Goal: Find specific page/section: Find specific page/section

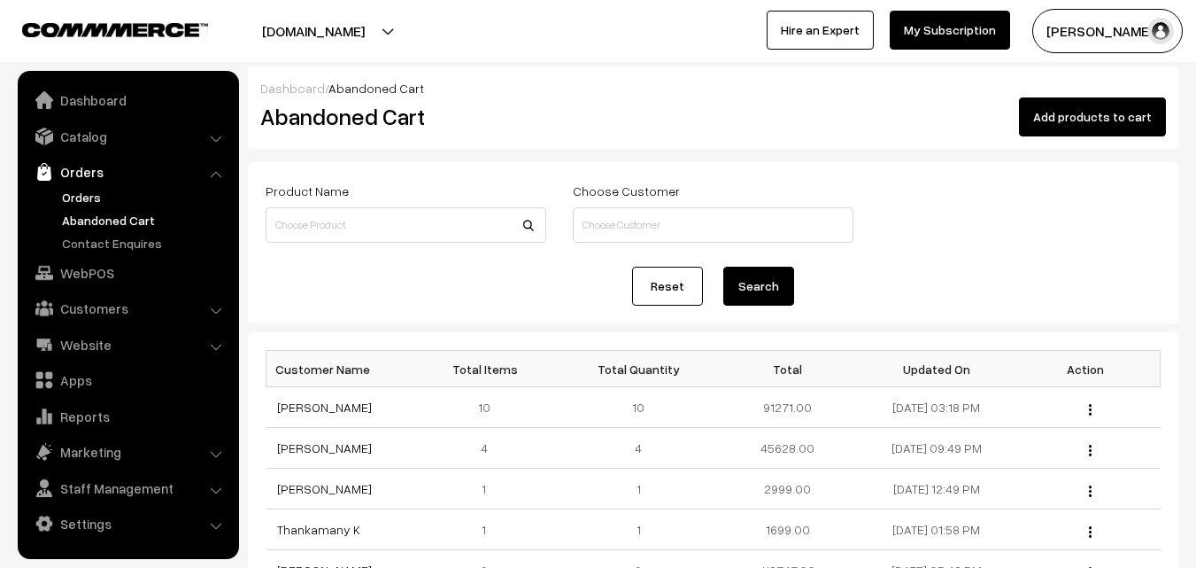
click at [79, 192] on link "Orders" at bounding box center [145, 197] width 175 height 19
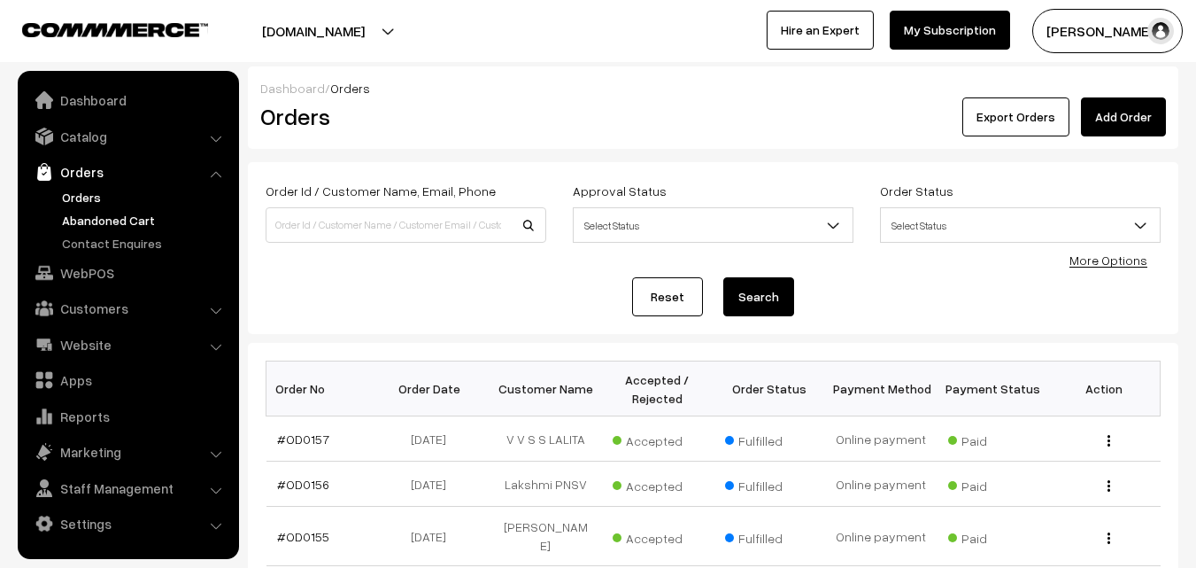
click at [94, 224] on link "Abandoned Cart" at bounding box center [145, 220] width 175 height 19
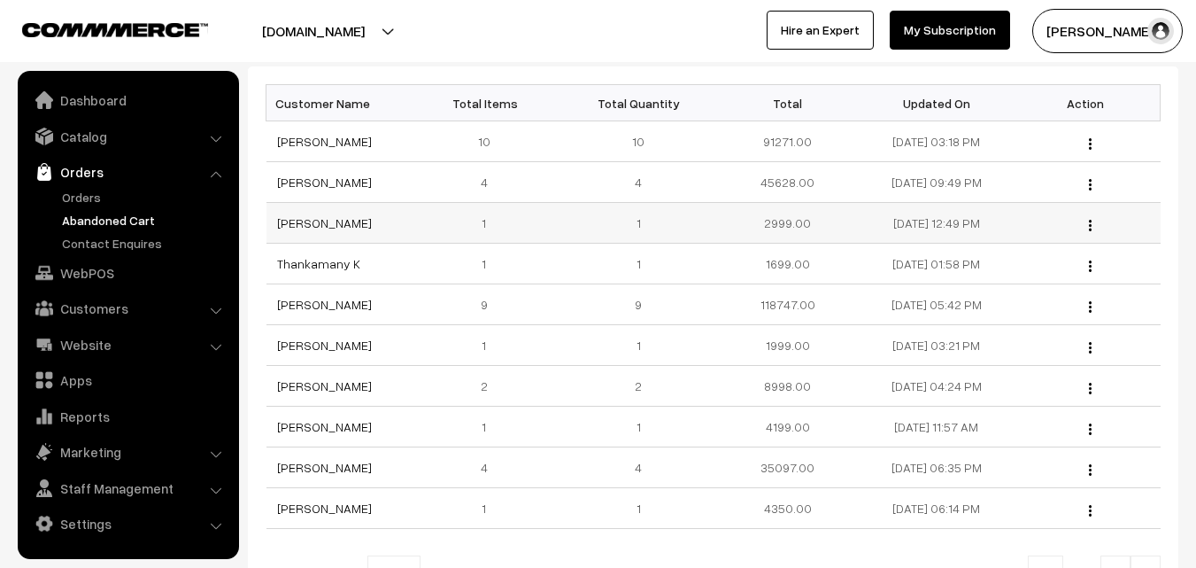
scroll to position [354, 0]
